Goal: Navigation & Orientation: Find specific page/section

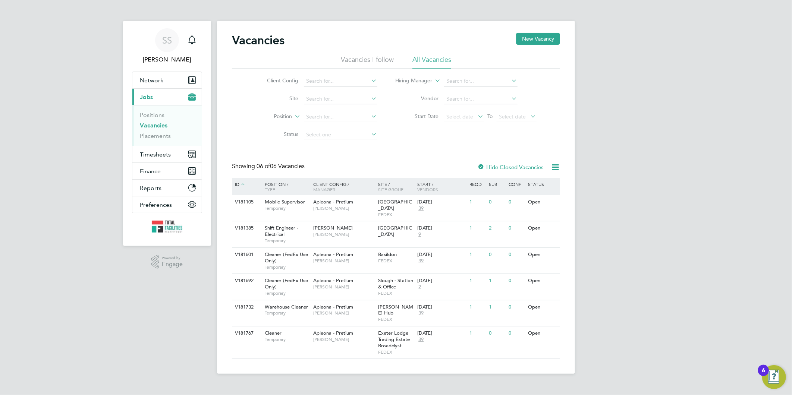
click at [151, 126] on link "Vacancies" at bounding box center [154, 125] width 28 height 7
click at [151, 127] on link "Vacancies" at bounding box center [154, 125] width 28 height 7
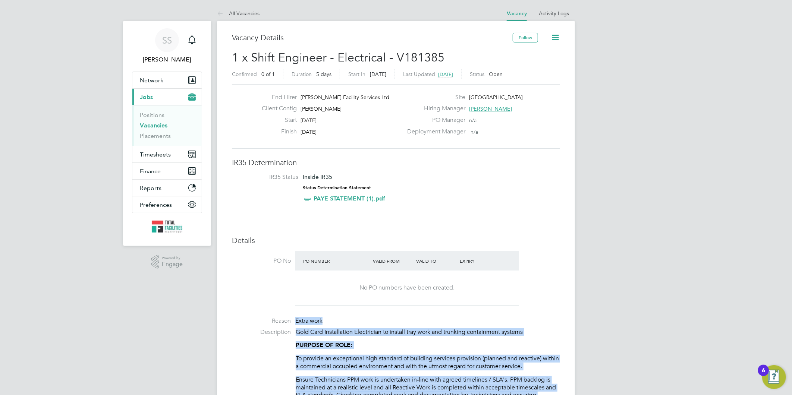
click at [144, 124] on link "Vacancies" at bounding box center [154, 125] width 28 height 7
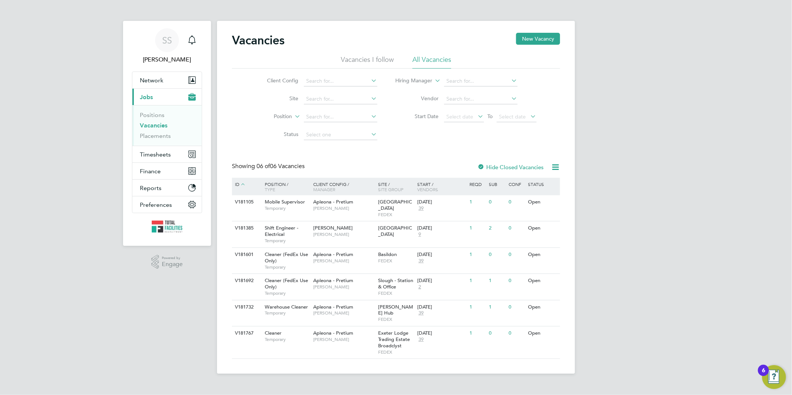
click at [158, 125] on link "Vacancies" at bounding box center [154, 125] width 28 height 7
click at [152, 129] on link "Vacancies" at bounding box center [154, 125] width 28 height 7
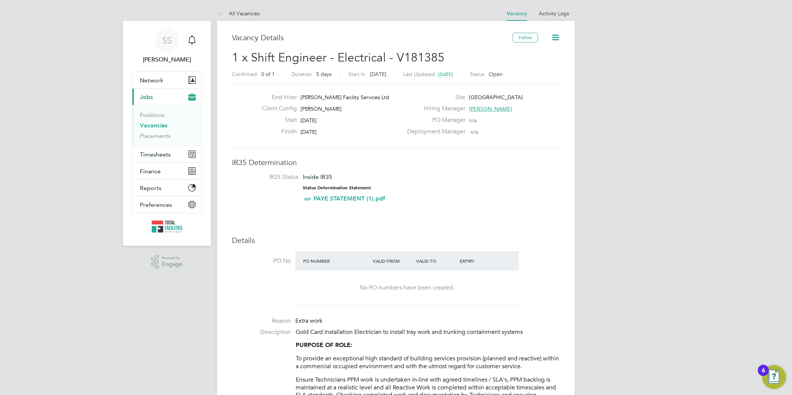
click at [151, 125] on link "Vacancies" at bounding box center [154, 125] width 28 height 7
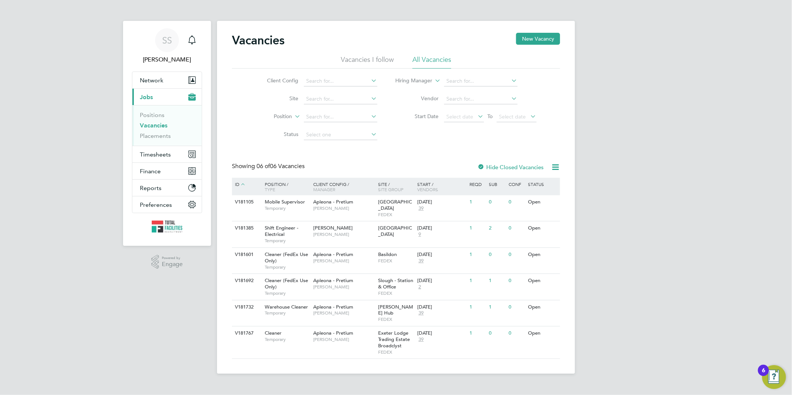
click at [158, 125] on link "Vacancies" at bounding box center [154, 125] width 28 height 7
click at [154, 127] on link "Vacancies" at bounding box center [154, 125] width 28 height 7
click at [155, 126] on link "Vacancies" at bounding box center [154, 125] width 28 height 7
click at [154, 125] on link "Vacancies" at bounding box center [154, 125] width 28 height 7
click at [162, 124] on link "Vacancies" at bounding box center [154, 125] width 28 height 7
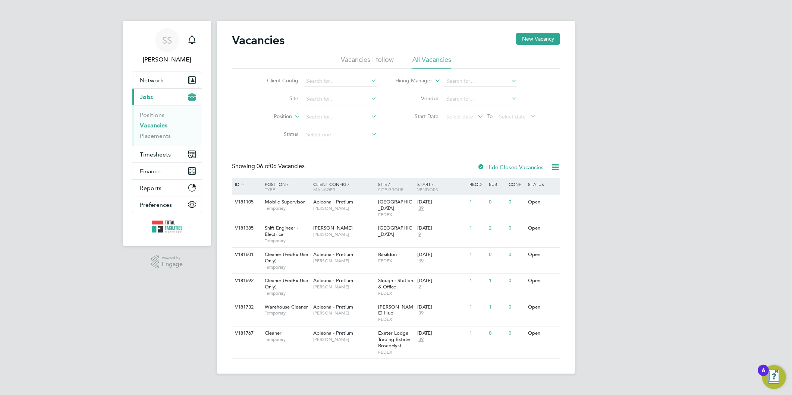
click at [149, 124] on link "Vacancies" at bounding box center [154, 125] width 28 height 7
click at [163, 150] on button "Timesheets" at bounding box center [166, 154] width 69 height 16
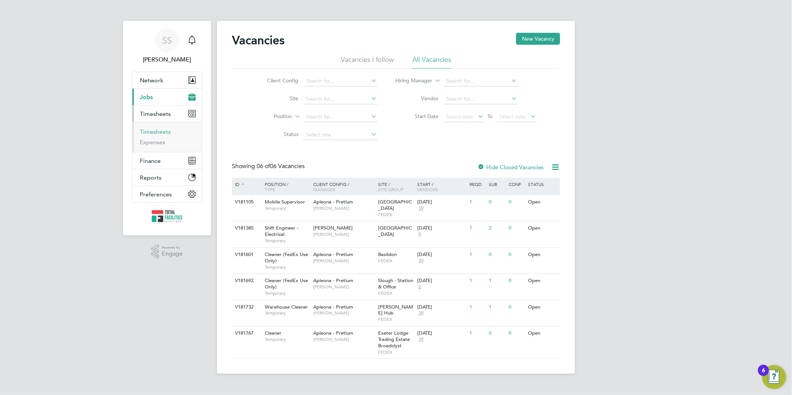
click at [167, 134] on link "Timesheets" at bounding box center [155, 131] width 31 height 7
